Goal: Obtain resource: Download file/media

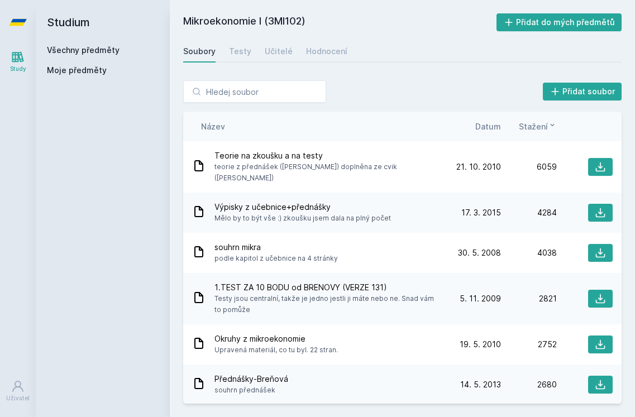
scroll to position [245, 0]
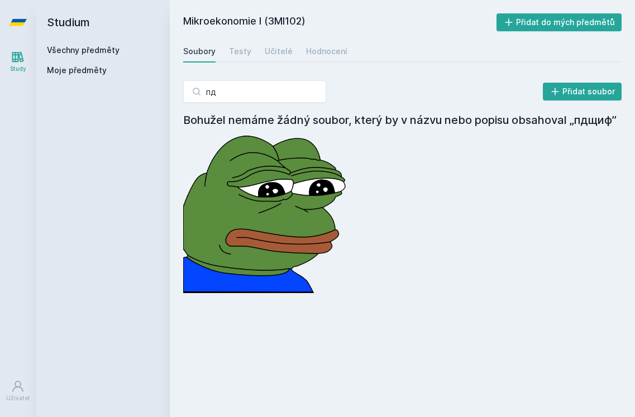
type input "п"
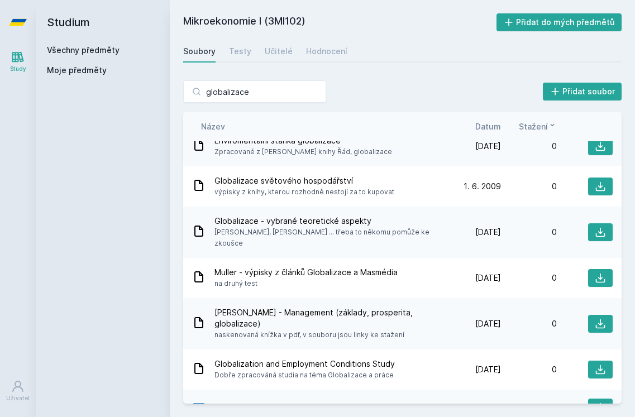
scroll to position [452, 0]
type input "globalizace"
click at [317, 403] on span "2MO202-Doing-business-in-globalized-environment.docx" at bounding box center [322, 408] width 216 height 11
click at [604, 403] on icon at bounding box center [600, 408] width 11 height 11
click at [164, 185] on div "Studium Všechny předměty Moje předměty" at bounding box center [103, 208] width 134 height 417
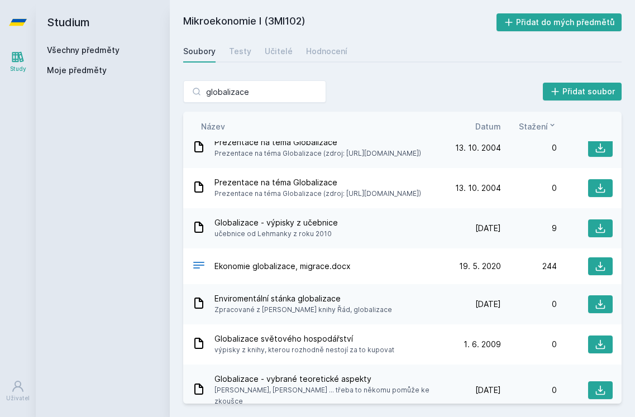
scroll to position [293, 0]
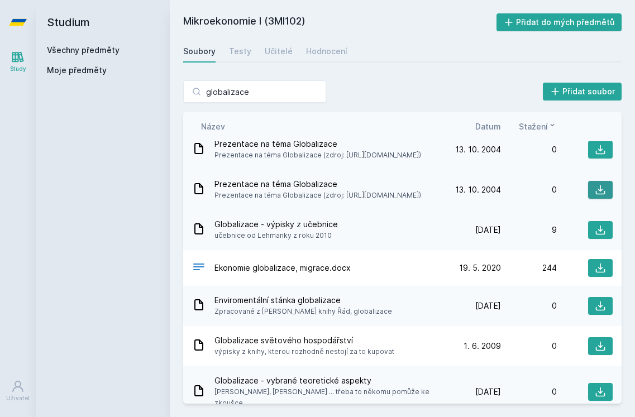
click at [595, 194] on icon at bounding box center [600, 189] width 11 height 11
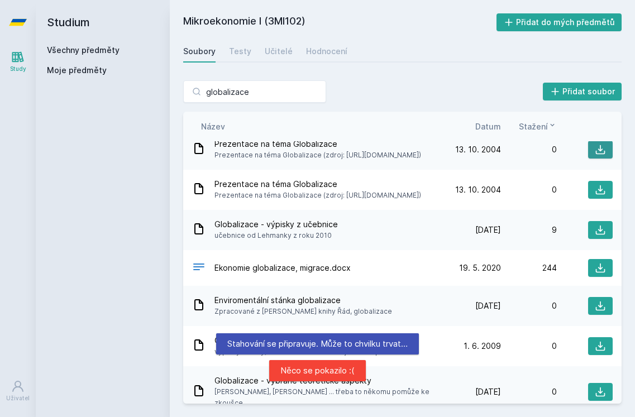
click at [595, 148] on icon at bounding box center [600, 149] width 11 height 11
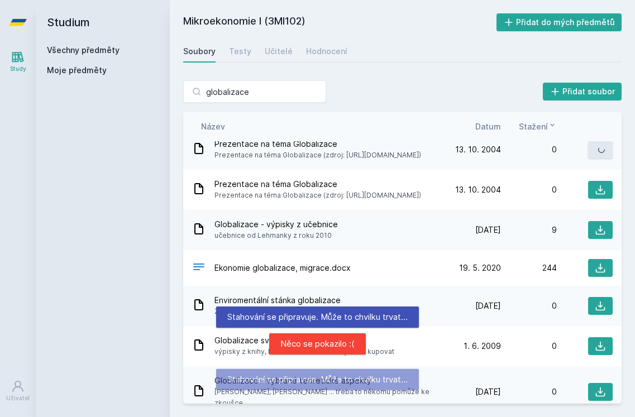
click at [605, 152] on icon at bounding box center [600, 149] width 9 height 9
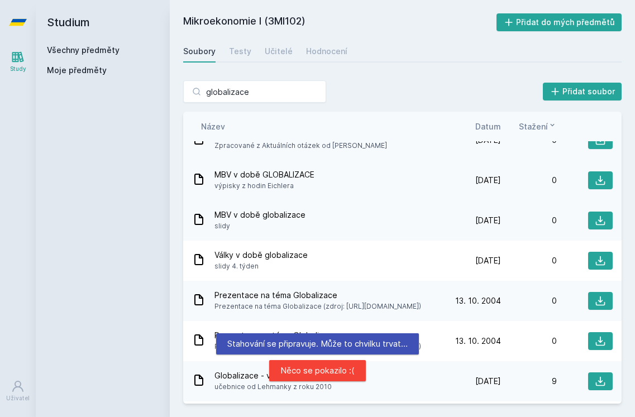
scroll to position [141, 0]
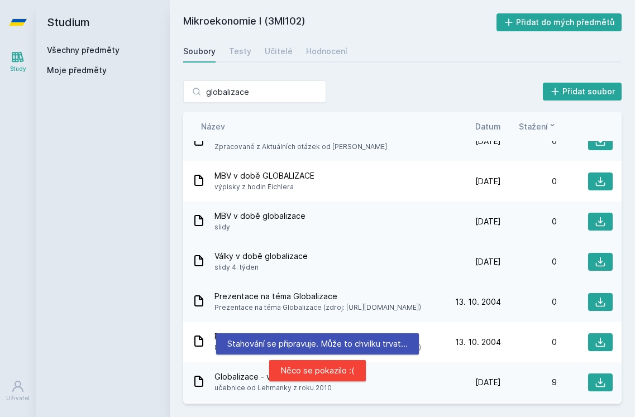
click at [304, 251] on span "Války v době globalizace" at bounding box center [260, 256] width 93 height 11
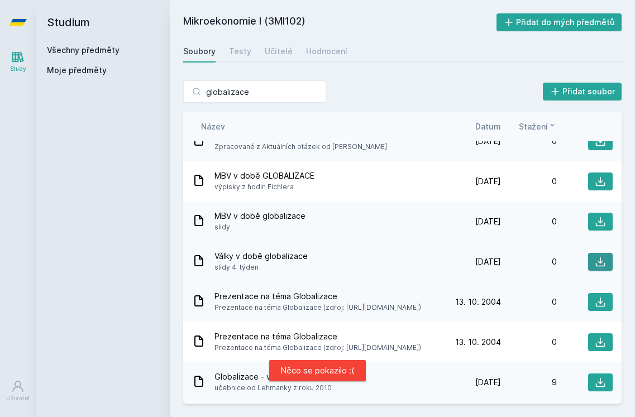
click at [605, 267] on icon at bounding box center [600, 261] width 11 height 11
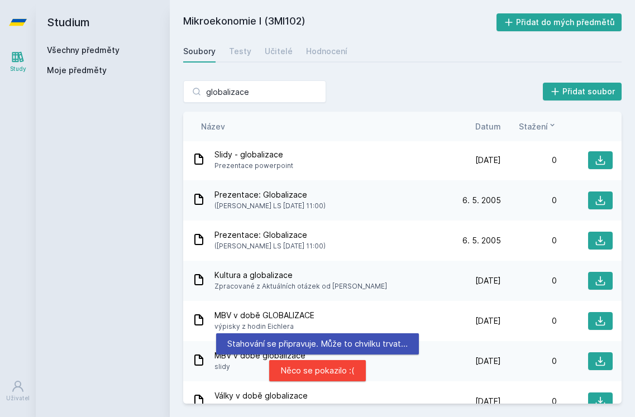
scroll to position [0, 0]
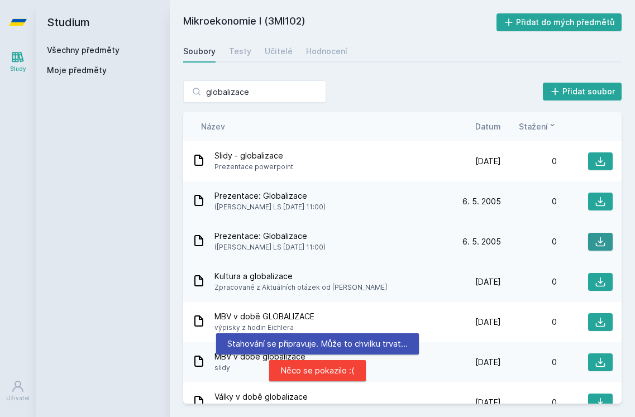
click at [605, 236] on button at bounding box center [600, 242] width 25 height 18
click at [599, 167] on button at bounding box center [600, 161] width 25 height 18
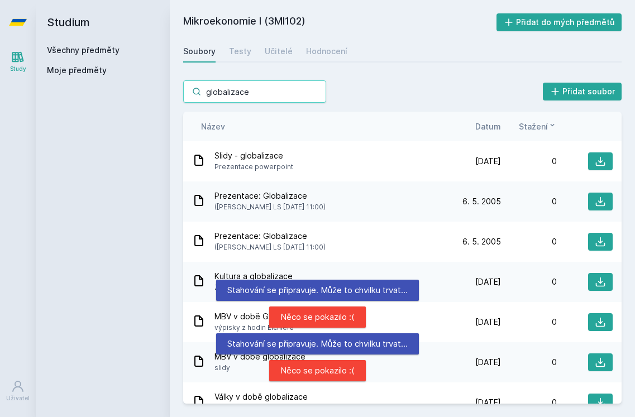
click at [312, 92] on input "globalizace" at bounding box center [254, 91] width 143 height 22
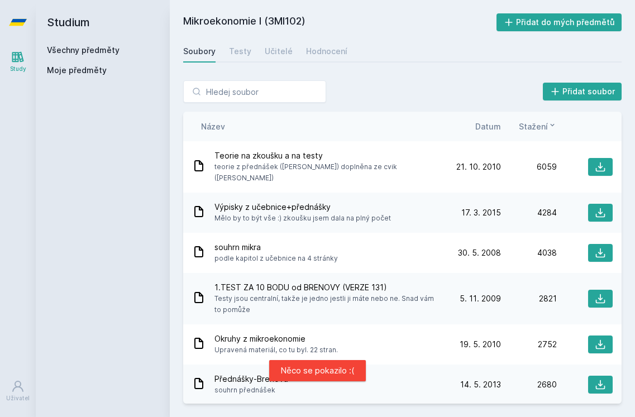
click at [83, 118] on div "Studium Všechny předměty Moje předměty" at bounding box center [103, 208] width 134 height 417
